Goal: Task Accomplishment & Management: Use online tool/utility

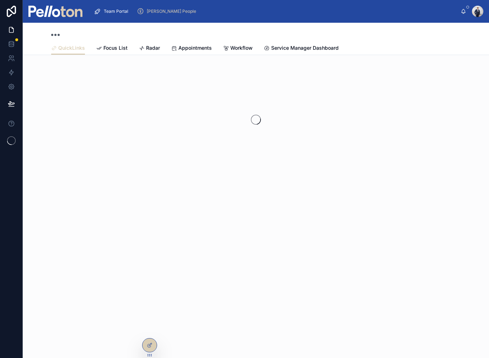
click at [47, 16] on img at bounding box center [55, 11] width 54 height 11
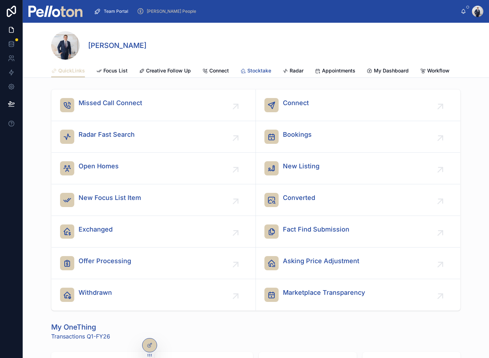
click at [251, 69] on span "Stocktake" at bounding box center [259, 70] width 24 height 7
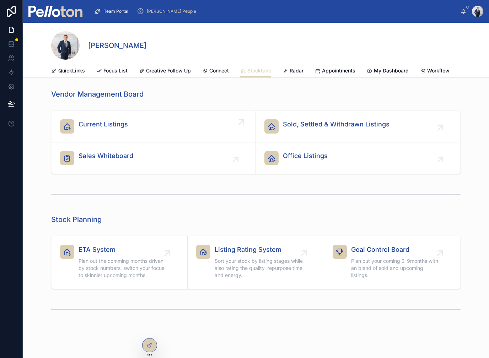
click at [165, 121] on div "Current Listings" at bounding box center [153, 126] width 187 height 14
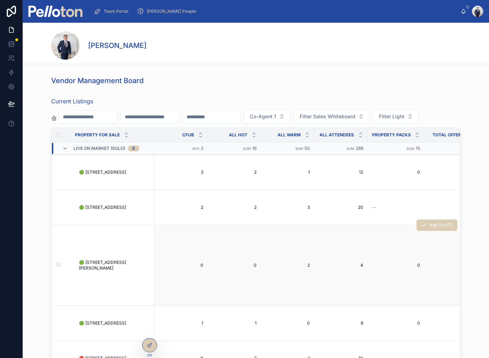
click at [112, 271] on span "🟢 [STREET_ADDRESS][PERSON_NAME]" at bounding box center [114, 265] width 71 height 11
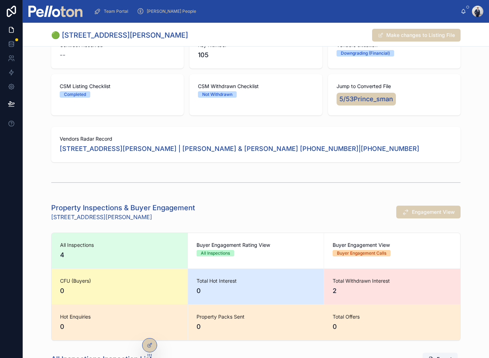
scroll to position [218, 0]
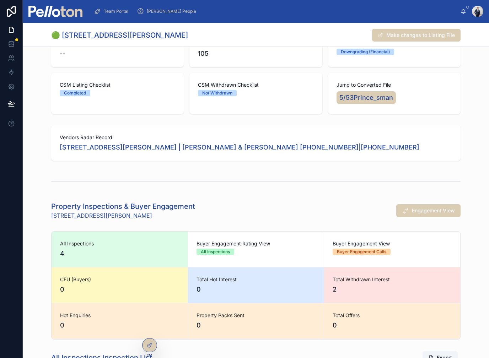
click at [55, 23] on div "🟢 [STREET_ADDRESS][PERSON_NAME] Make changes to Listing File" at bounding box center [256, 34] width 410 height 23
click at [51, 6] on img at bounding box center [55, 11] width 54 height 11
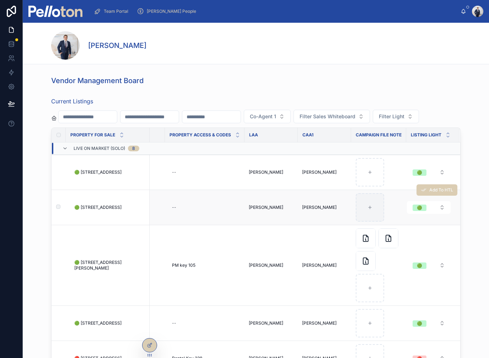
scroll to position [0, 1856]
click at [366, 222] on div at bounding box center [370, 207] width 28 height 28
click at [370, 210] on icon at bounding box center [370, 207] width 5 height 5
type input "**********"
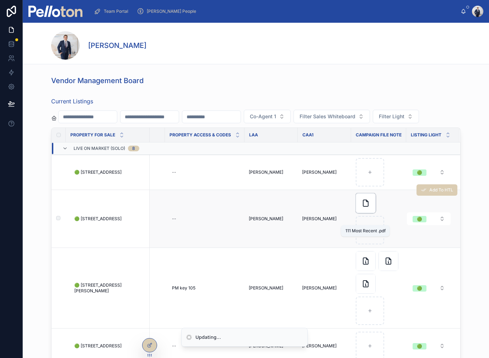
click at [368, 208] on icon at bounding box center [366, 203] width 9 height 9
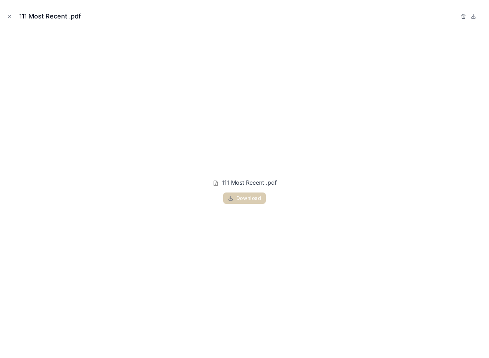
click at [463, 15] on icon "button" at bounding box center [464, 17] width 6 height 6
click at [455, 18] on div "111 Most Recent .pdf" at bounding box center [245, 16] width 478 height 21
click at [462, 17] on icon "button" at bounding box center [464, 17] width 6 height 6
click at [457, 16] on icon "button" at bounding box center [457, 17] width 6 height 6
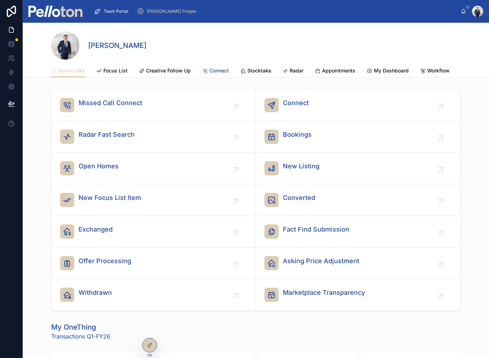
click at [228, 73] on span "Connect" at bounding box center [219, 70] width 20 height 7
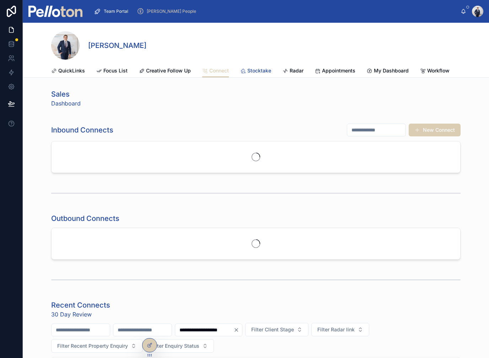
click at [255, 70] on span "Stocktake" at bounding box center [259, 70] width 24 height 7
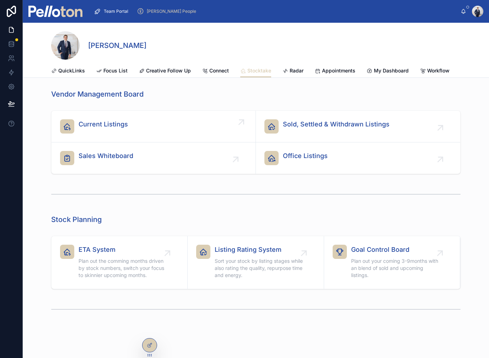
click at [111, 132] on div "Current Listings" at bounding box center [103, 126] width 49 height 14
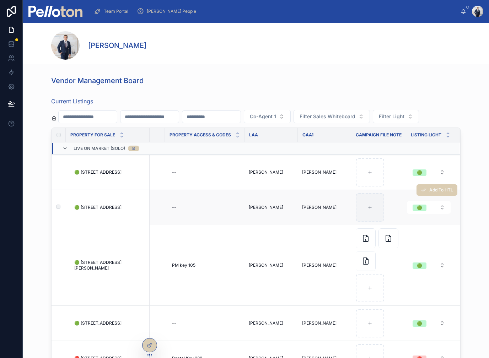
scroll to position [0, 1856]
click at [375, 222] on div at bounding box center [370, 207] width 28 height 28
type input "**********"
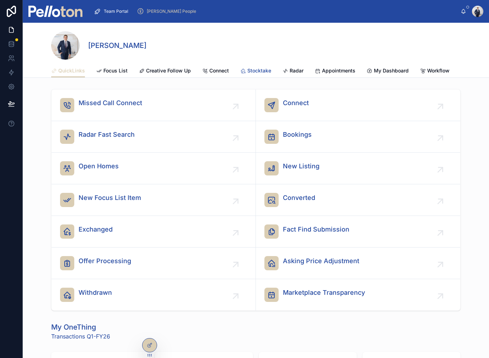
click at [243, 72] on icon at bounding box center [243, 71] width 6 height 6
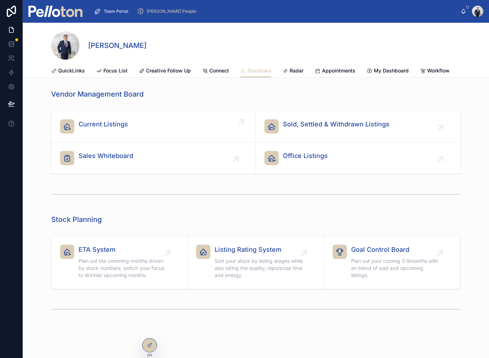
click at [174, 124] on div "Current Listings" at bounding box center [153, 126] width 187 height 14
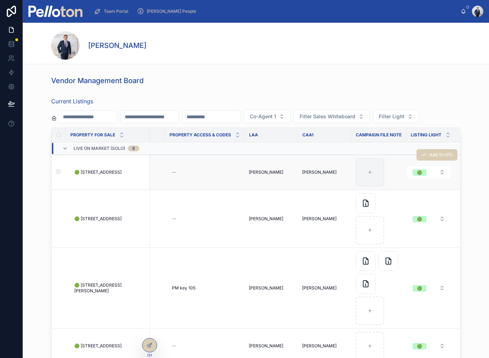
scroll to position [0, 1856]
click at [374, 187] on div at bounding box center [370, 172] width 28 height 28
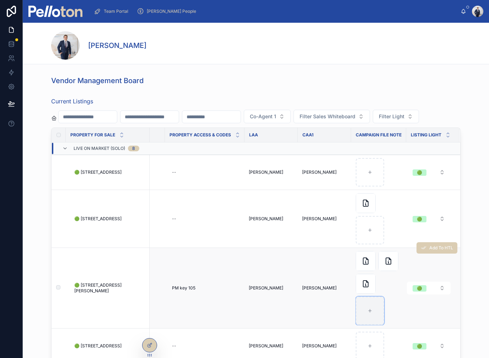
click at [369, 324] on div at bounding box center [370, 311] width 28 height 28
type input "**********"
click at [69, 16] on img at bounding box center [55, 11] width 54 height 11
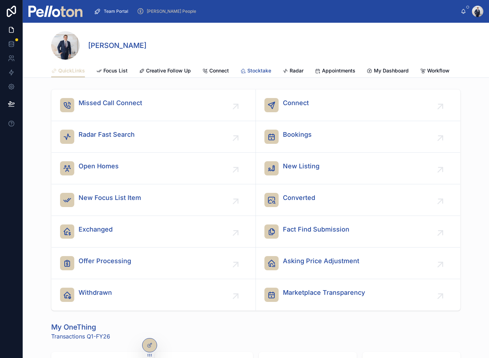
click at [258, 70] on span "Stocktake" at bounding box center [259, 70] width 24 height 7
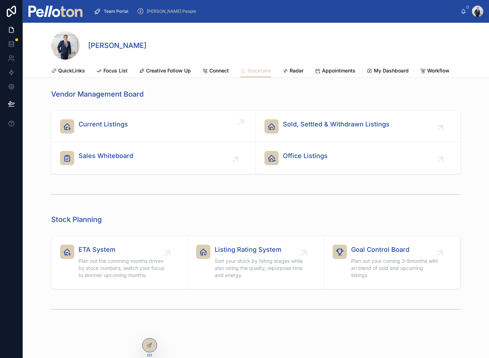
click at [108, 123] on span "Current Listings" at bounding box center [103, 124] width 49 height 10
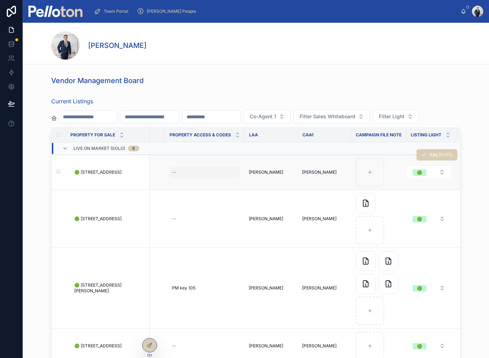
scroll to position [0, 1856]
click at [63, 11] on img at bounding box center [55, 11] width 54 height 11
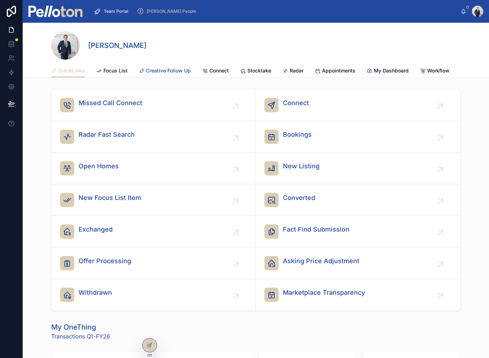
click at [167, 71] on span "Creative Follow Up" at bounding box center [168, 70] width 45 height 7
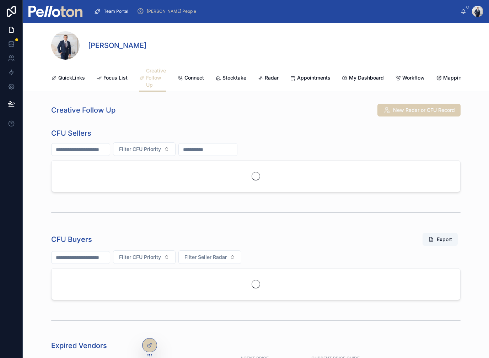
click at [102, 148] on input "text" at bounding box center [81, 150] width 58 height 10
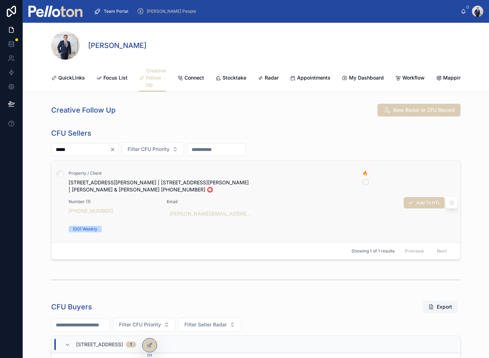
type input "*****"
click at [100, 185] on span "10 Phillips Street Neutral Bay | 5 Valley Rd, Eastwood | Mary & Peter Knapman +…" at bounding box center [212, 186] width 286 height 14
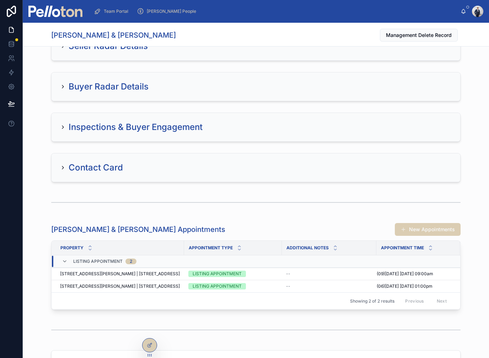
scroll to position [372, 0]
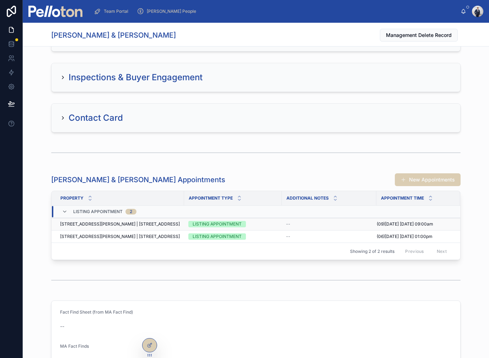
click at [103, 226] on span "10 Phillips Street Neutral Bay | 5 Valley Rd, Eastwood" at bounding box center [120, 225] width 120 height 6
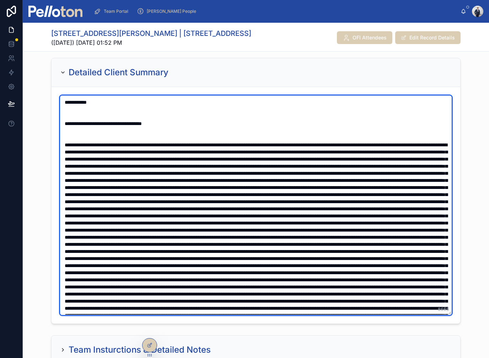
click at [97, 98] on textarea at bounding box center [256, 206] width 392 height 220
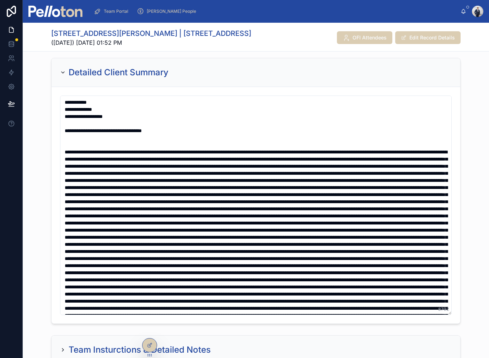
click at [48, 109] on div "Detailed Client Summary 8702" at bounding box center [256, 191] width 466 height 272
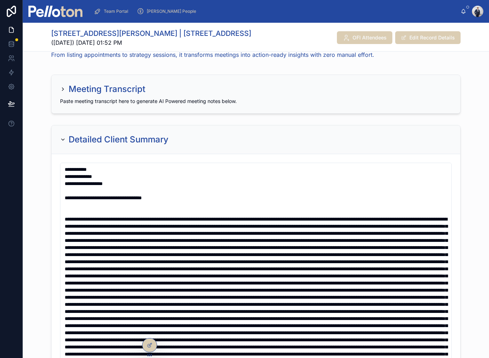
scroll to position [305, 0]
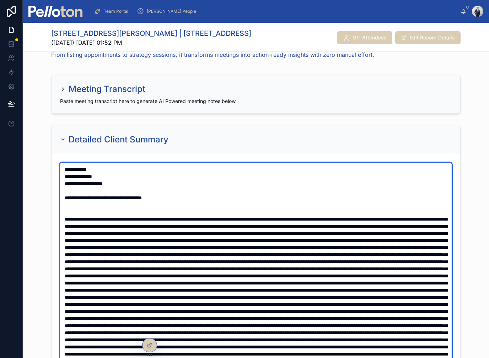
click at [140, 175] on textarea at bounding box center [256, 273] width 392 height 220
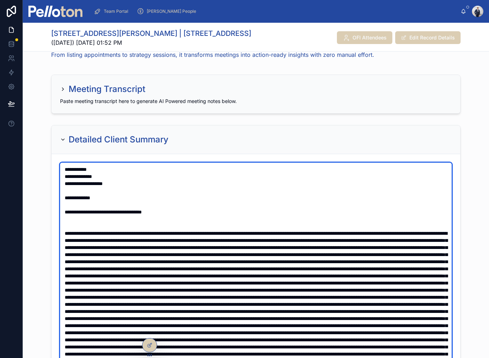
type textarea "**********"
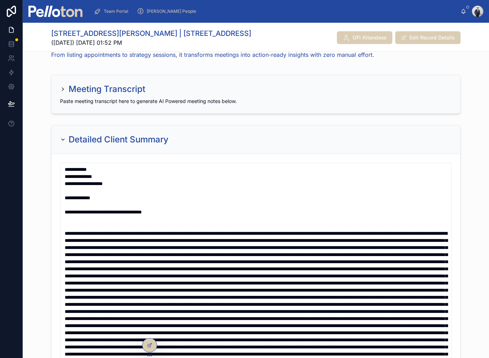
click at [14, 164] on div at bounding box center [11, 179] width 23 height 358
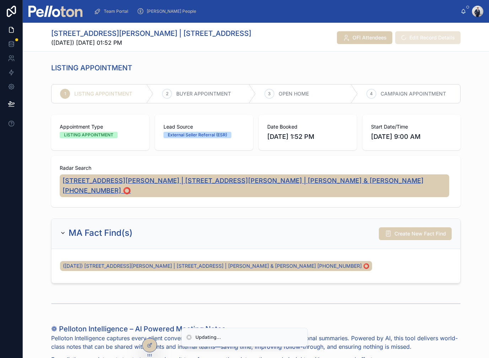
scroll to position [0, 0]
click at [85, 182] on span "10 Phillips Street Neutral Bay | 5 Valley Rd, Eastwood | Mary & Peter Knapman +…" at bounding box center [255, 186] width 384 height 20
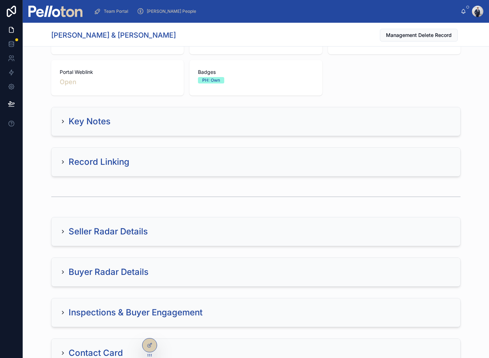
scroll to position [107, 0]
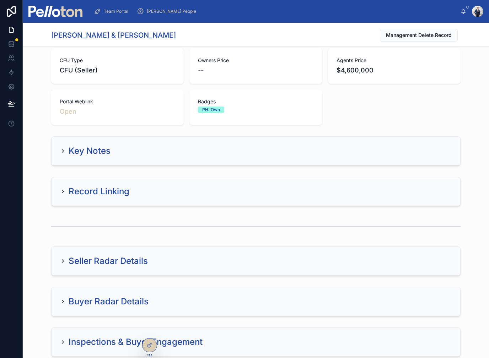
click at [59, 261] on div "Seller Radar Details" at bounding box center [256, 261] width 409 height 28
click at [94, 259] on h2 "Seller Radar Details" at bounding box center [108, 261] width 79 height 11
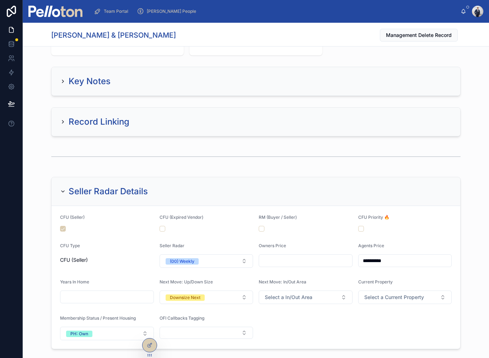
scroll to position [183, 0]
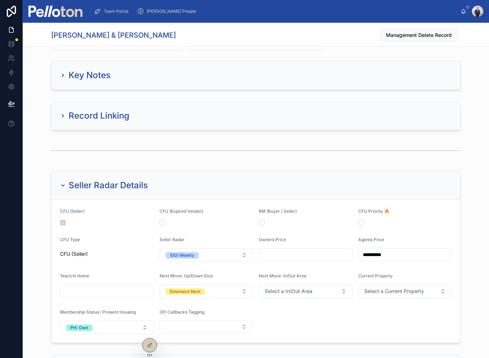
click at [296, 260] on div at bounding box center [306, 255] width 94 height 13
click at [298, 258] on input "text" at bounding box center [305, 255] width 93 height 10
type input "**********"
click at [373, 254] on input "**********" at bounding box center [405, 255] width 93 height 10
type input "**********"
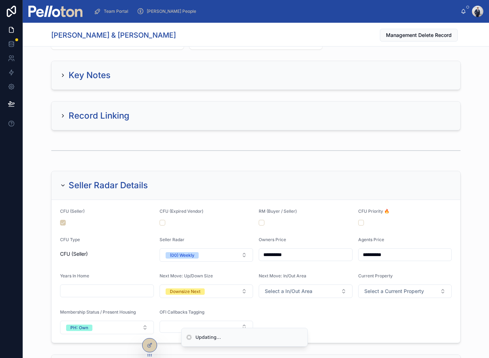
click at [45, 183] on div "**********" at bounding box center [256, 257] width 466 height 178
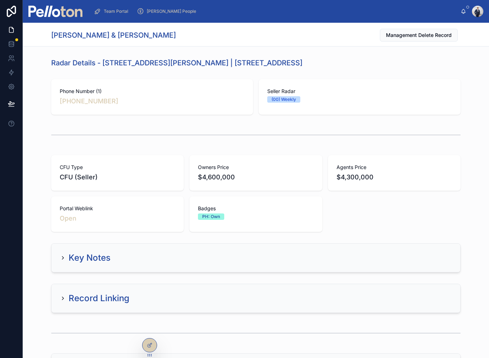
click at [50, 13] on img at bounding box center [55, 11] width 54 height 11
